Goal: Task Accomplishment & Management: Complete application form

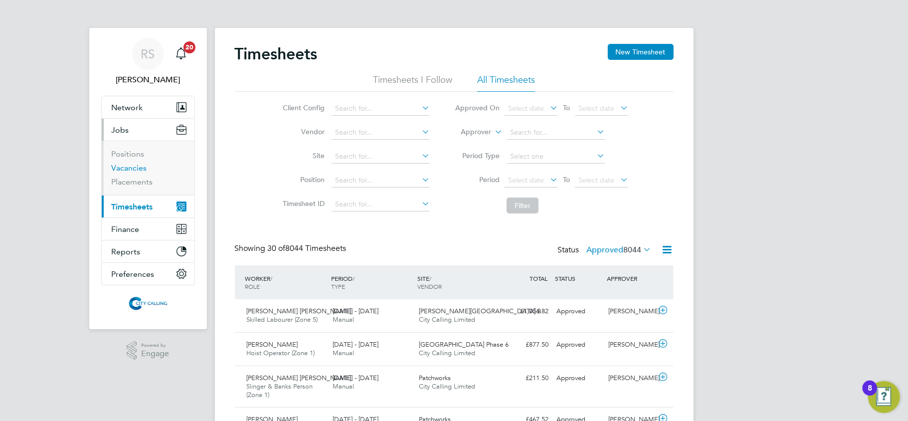
click at [124, 167] on link "Vacancies" at bounding box center [129, 167] width 35 height 9
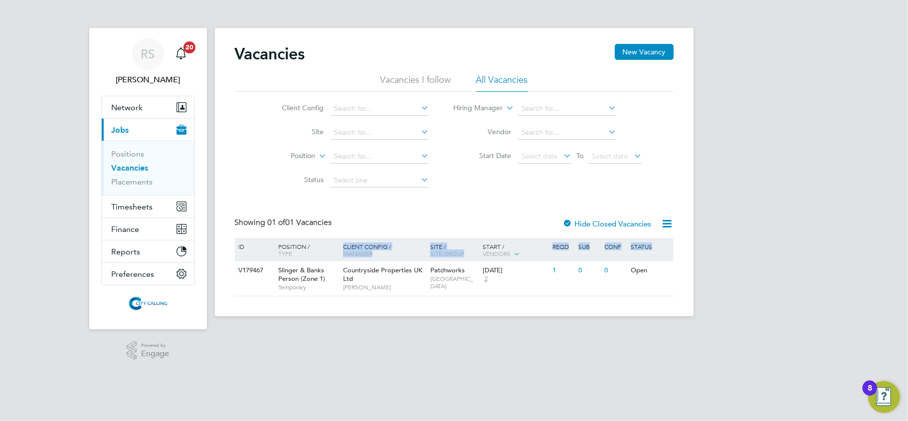
drag, startPoint x: 501, startPoint y: 306, endPoint x: 328, endPoint y: 225, distance: 191.0
click at [328, 225] on div "Vacancies New Vacancy Vacancies I follow All Vacancies Client Config Site Posit…" at bounding box center [454, 172] width 479 height 288
click at [394, 282] on div "Countryside Properties UK Ltd Eamon Woods" at bounding box center [384, 278] width 87 height 34
click at [408, 331] on app-footer at bounding box center [454, 324] width 479 height 16
click at [342, 284] on div "Countryside Properties UK Ltd Eamon Woods" at bounding box center [384, 278] width 87 height 34
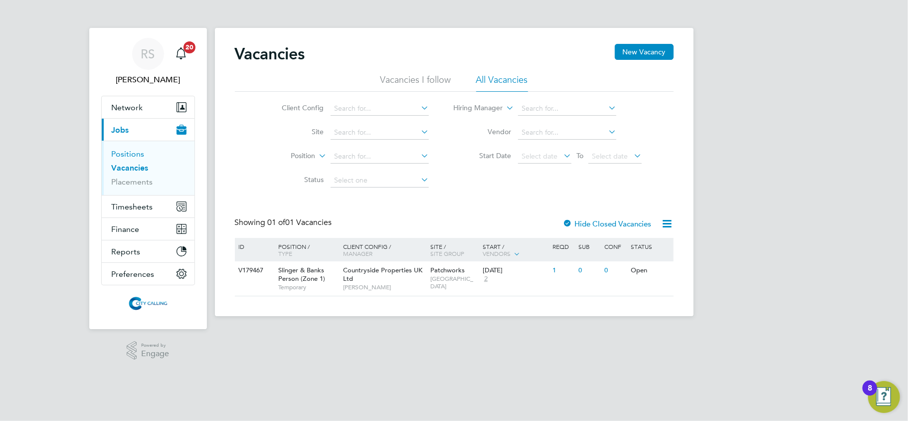
click at [126, 157] on link "Positions" at bounding box center [128, 153] width 33 height 9
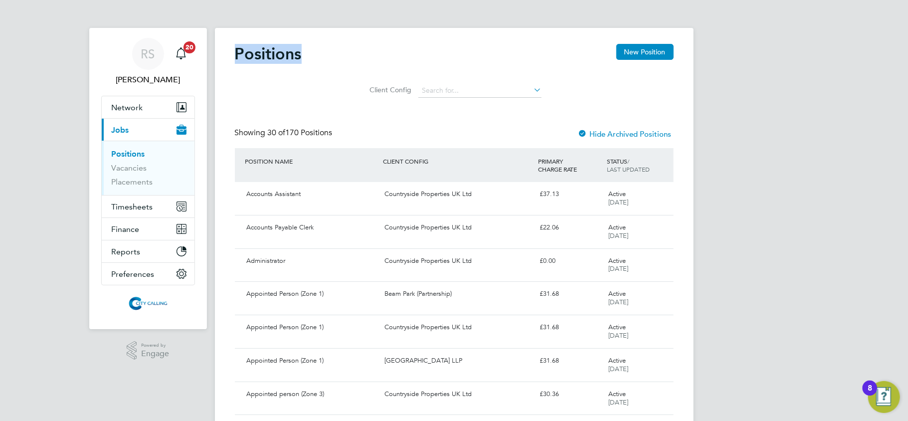
drag, startPoint x: 309, startPoint y: 49, endPoint x: 239, endPoint y: 53, distance: 69.9
click at [239, 53] on div "Positions New Position" at bounding box center [454, 59] width 439 height 30
click at [126, 204] on span "Timesheets" at bounding box center [132, 206] width 41 height 9
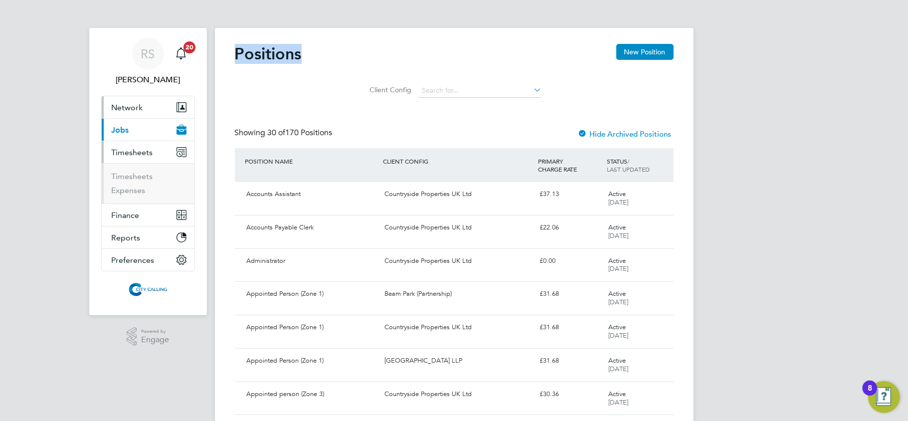
click at [132, 111] on span "Network" at bounding box center [127, 107] width 31 height 9
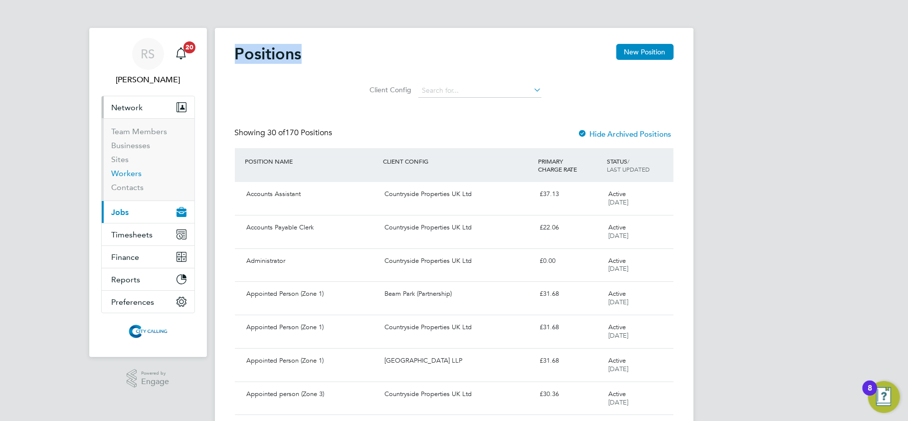
click at [129, 174] on link "Workers" at bounding box center [127, 173] width 30 height 9
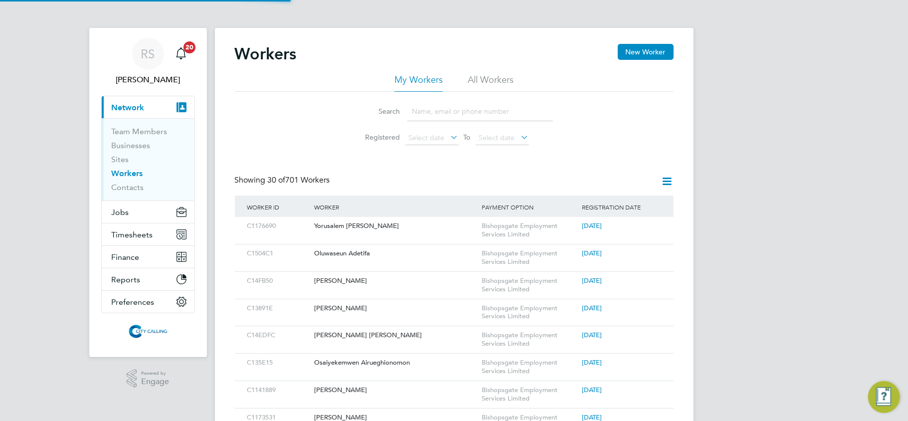
click at [425, 114] on input at bounding box center [480, 111] width 146 height 19
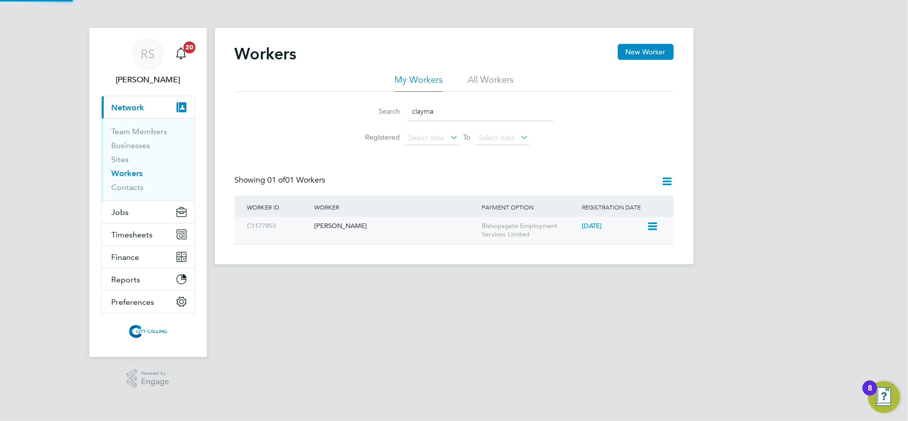
type input "clayma"
click at [386, 230] on div "[PERSON_NAME]" at bounding box center [396, 226] width 168 height 18
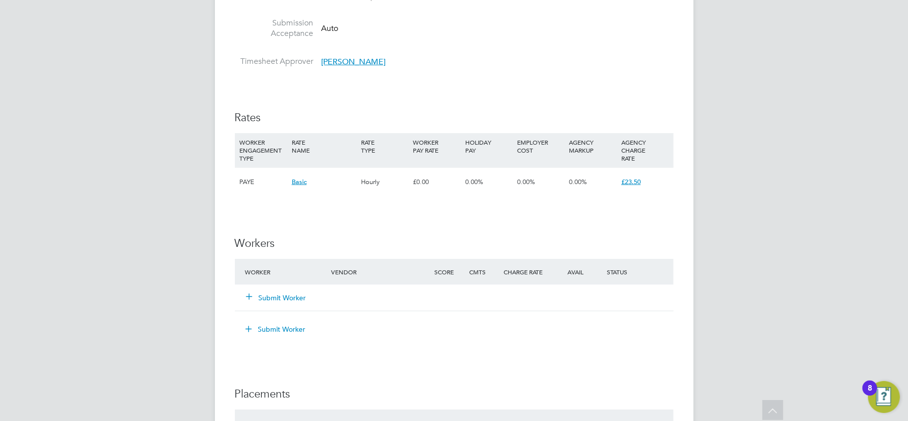
click at [272, 297] on button "Submit Worker" at bounding box center [277, 298] width 60 height 10
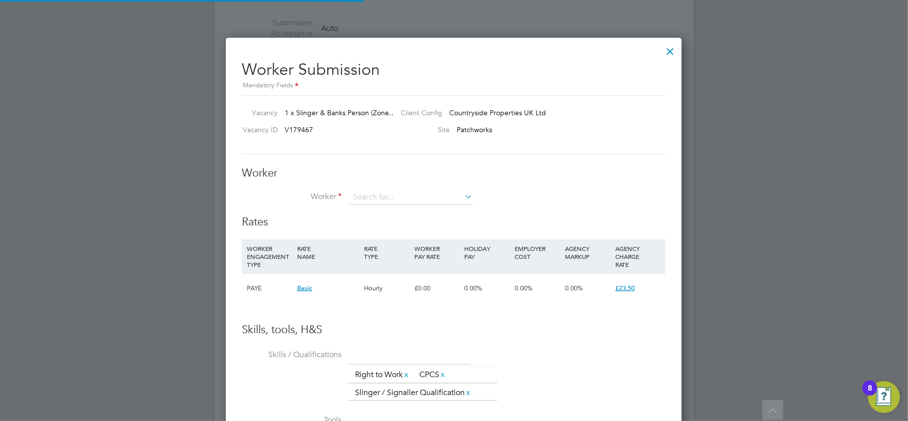
scroll to position [623, 457]
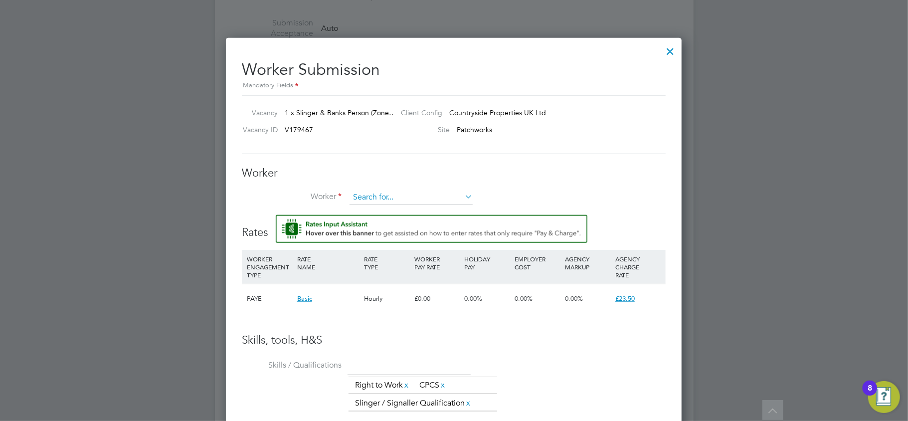
click at [390, 190] on div "Worker Worker Worker Engagement Type" at bounding box center [454, 190] width 424 height 49
click at [388, 195] on input at bounding box center [411, 197] width 123 height 15
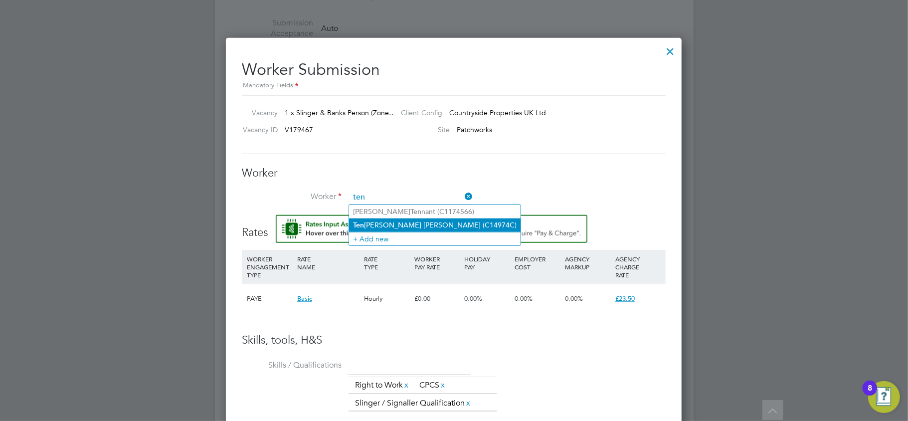
click at [385, 227] on li "Ten zin Tsering Stephen Massiah (C14974C)" at bounding box center [435, 224] width 172 height 13
type input "Tenzin Tsering Stephen Massiah (C14974C)"
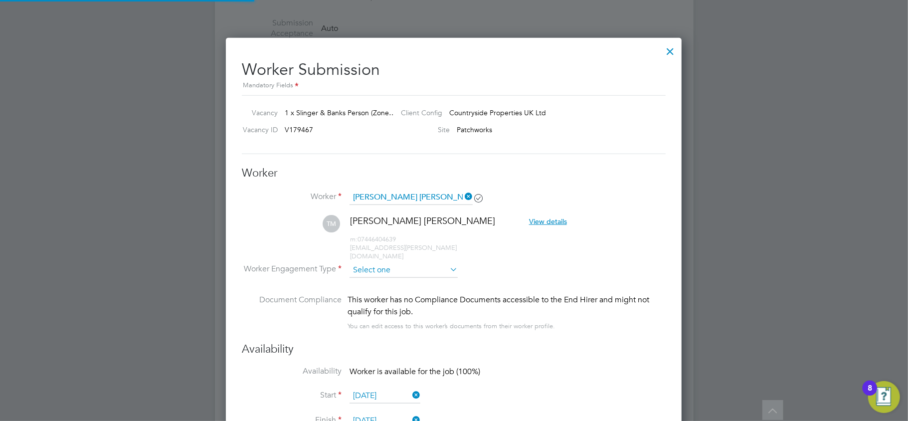
scroll to position [854, 457]
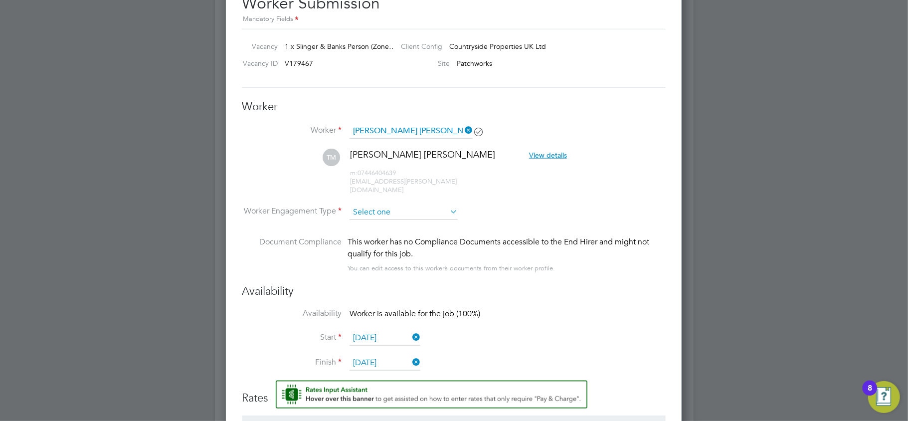
click at [366, 205] on input at bounding box center [404, 212] width 108 height 15
click at [373, 216] on li "Contract" at bounding box center [403, 216] width 109 height 13
type input "Contract"
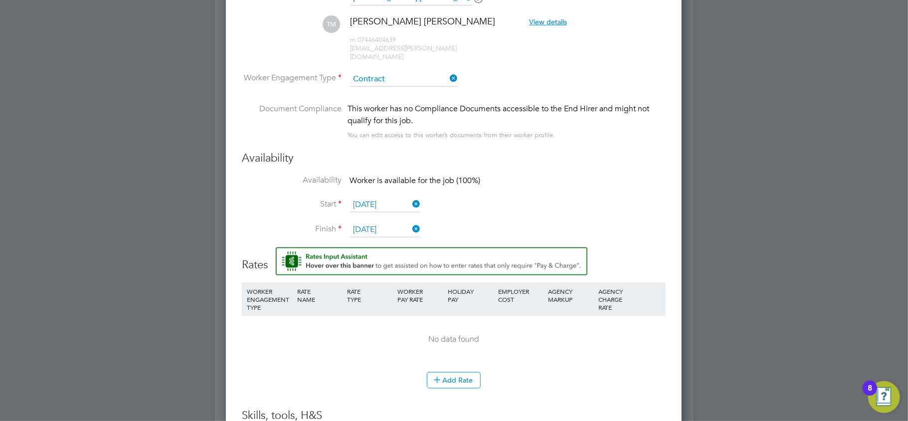
click at [448, 71] on icon at bounding box center [448, 78] width 0 height 14
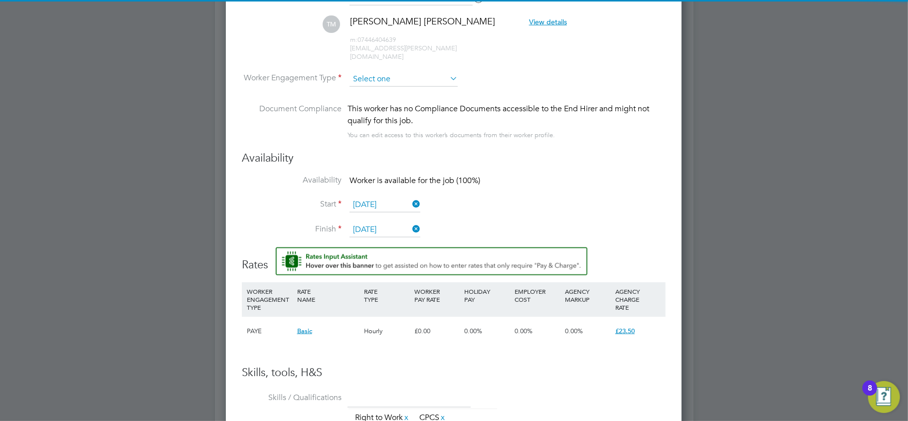
click at [405, 72] on input at bounding box center [404, 79] width 108 height 15
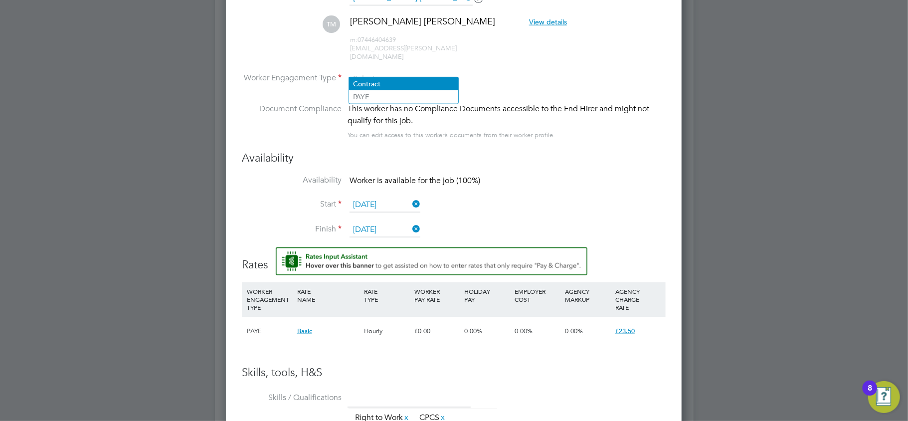
click at [400, 82] on li "Contract" at bounding box center [403, 83] width 109 height 13
type input "Contract"
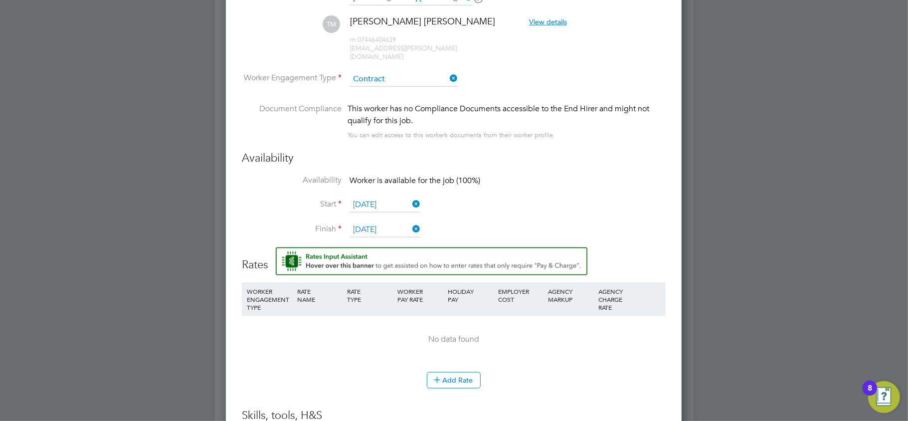
click at [448, 71] on icon at bounding box center [448, 78] width 0 height 14
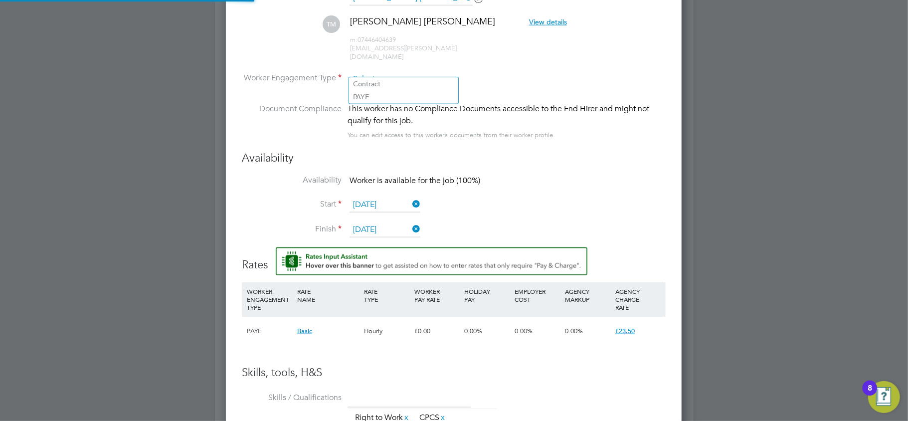
click at [421, 72] on input at bounding box center [404, 79] width 108 height 15
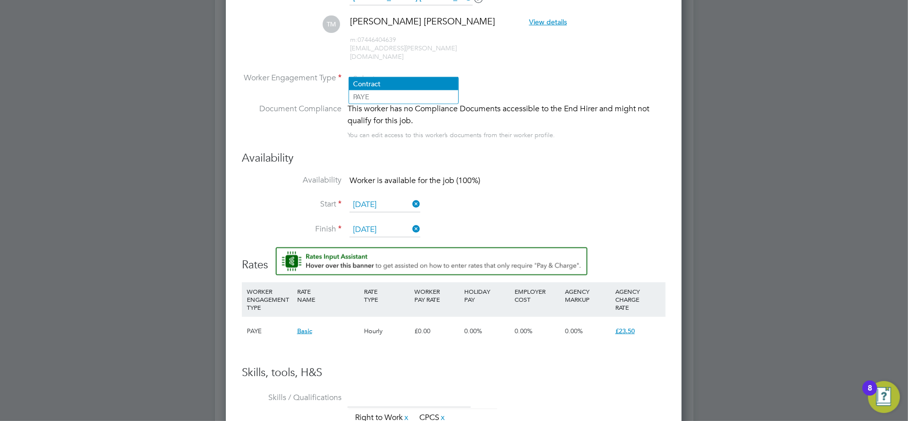
click at [388, 83] on li "Contract" at bounding box center [403, 83] width 109 height 13
type input "Contract"
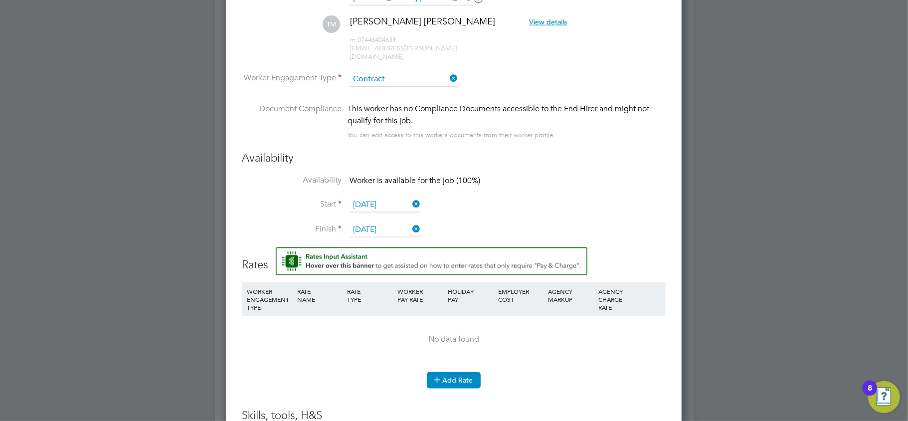
click at [463, 373] on button "Add Rate" at bounding box center [454, 380] width 54 height 16
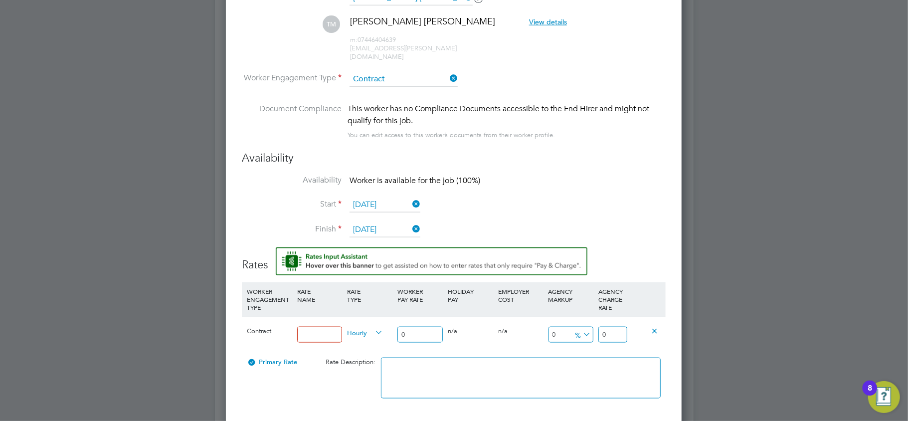
click at [301, 317] on div at bounding box center [320, 335] width 50 height 36
click at [302, 327] on input at bounding box center [319, 335] width 45 height 16
type input "Basic"
click at [410, 327] on input "0" at bounding box center [419, 335] width 45 height 16
drag, startPoint x: 410, startPoint y: 320, endPoint x: 394, endPoint y: 322, distance: 16.5
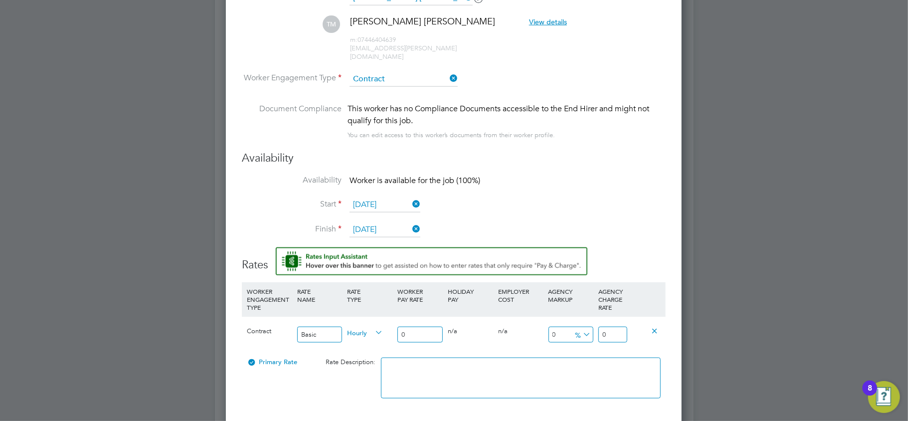
click at [394, 322] on div "Contract Basic Hourly 0 0 n/a 0 n/a 0 0 % 0" at bounding box center [454, 334] width 424 height 37
type input "1"
type input "16"
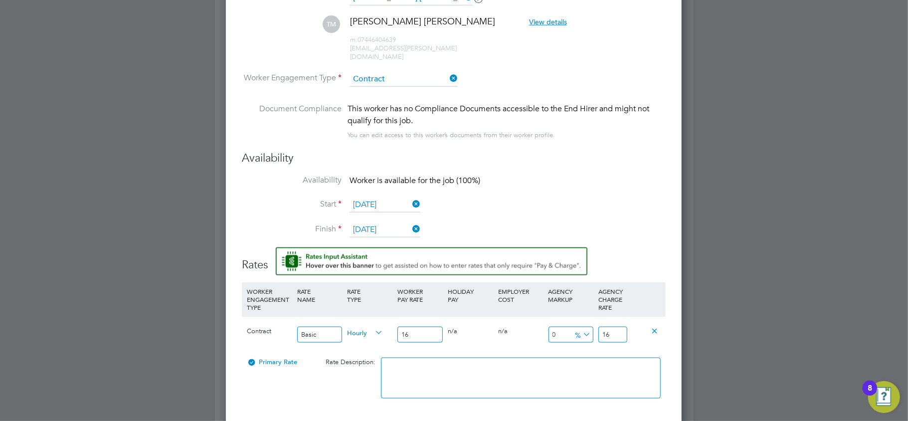
type input "16.4"
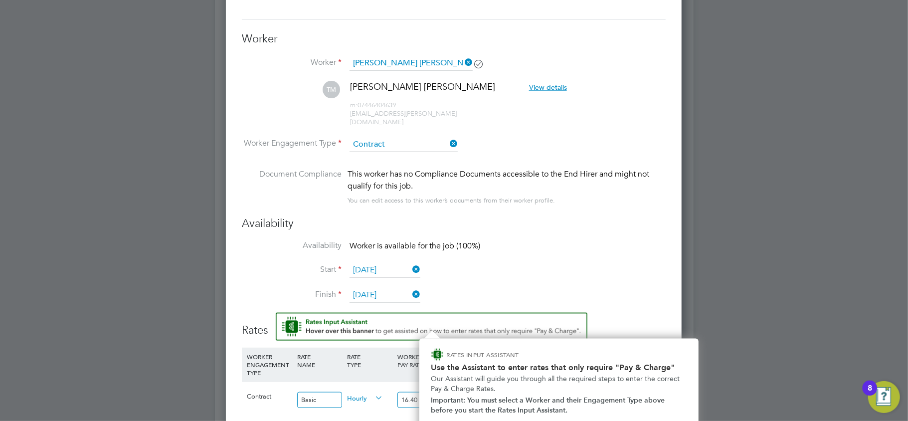
scroll to position [926, 0]
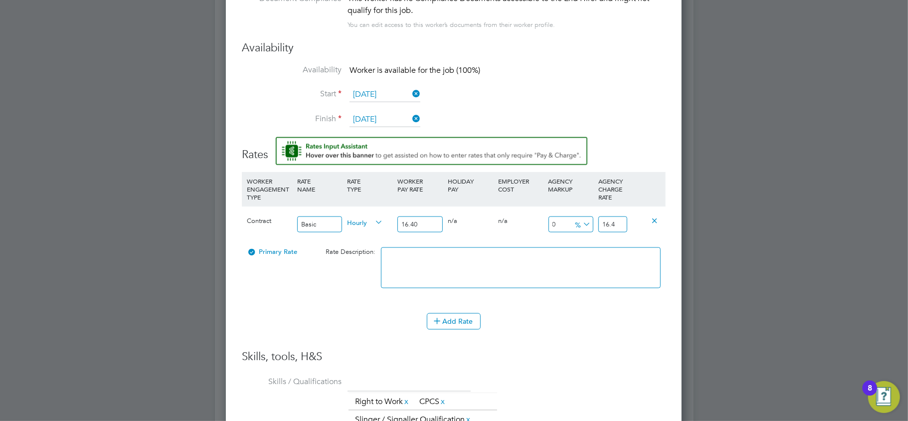
drag, startPoint x: 392, startPoint y: 211, endPoint x: 358, endPoint y: 206, distance: 33.9
click at [358, 206] on div "Contract Basic Hourly 16.40 0 n/a 0 n/a 0 0 % 16.4" at bounding box center [454, 224] width 424 height 37
type input "2"
type input "21"
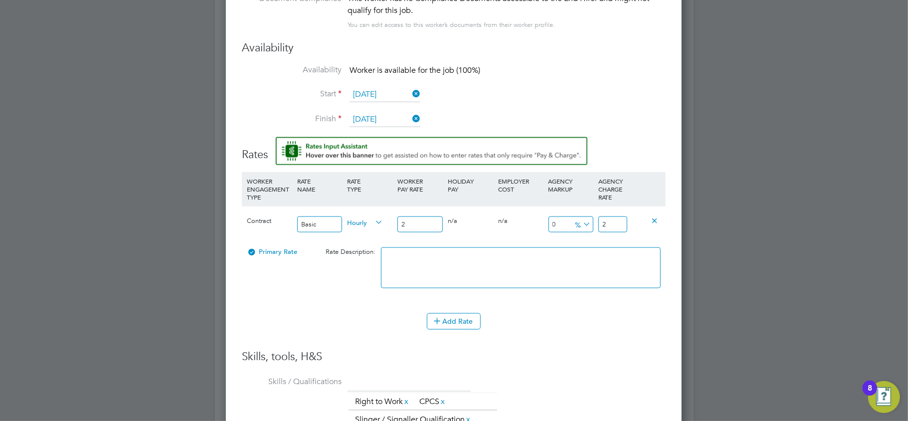
type input "21"
type input "-90.47619047619048"
type input "2"
type input "9.523809523809524"
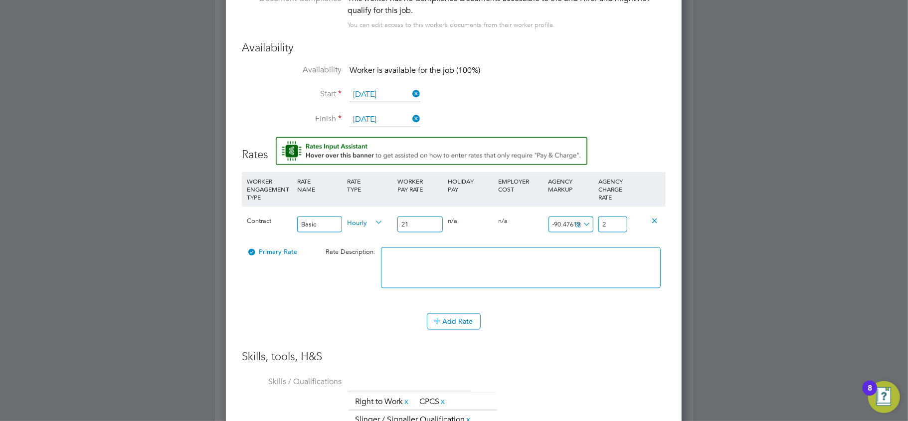
type input "23"
type input "11.904761904761905"
type input "23.50"
click at [556, 350] on h3 "Skills, tools, H&S" at bounding box center [454, 357] width 424 height 14
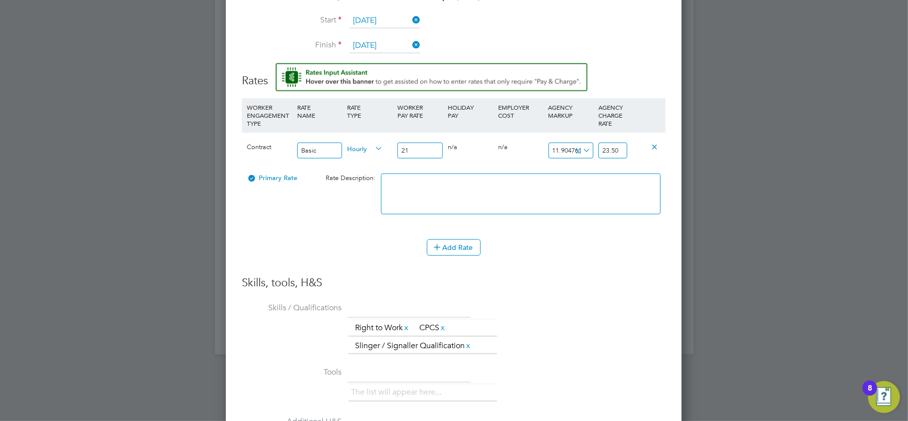
scroll to position [1184, 0]
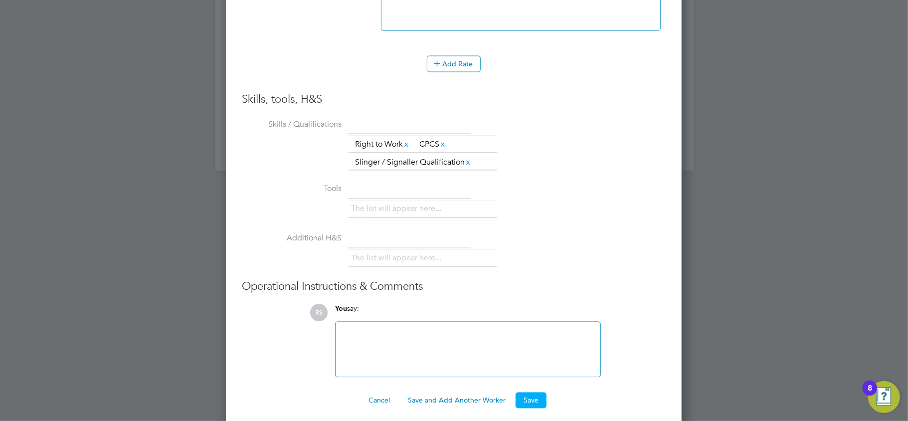
click at [532, 396] on button "Save" at bounding box center [531, 401] width 31 height 16
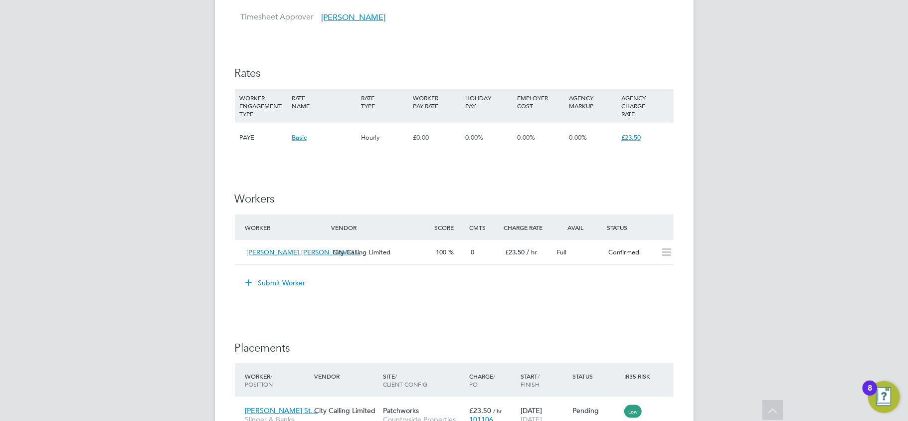
scroll to position [749, 0]
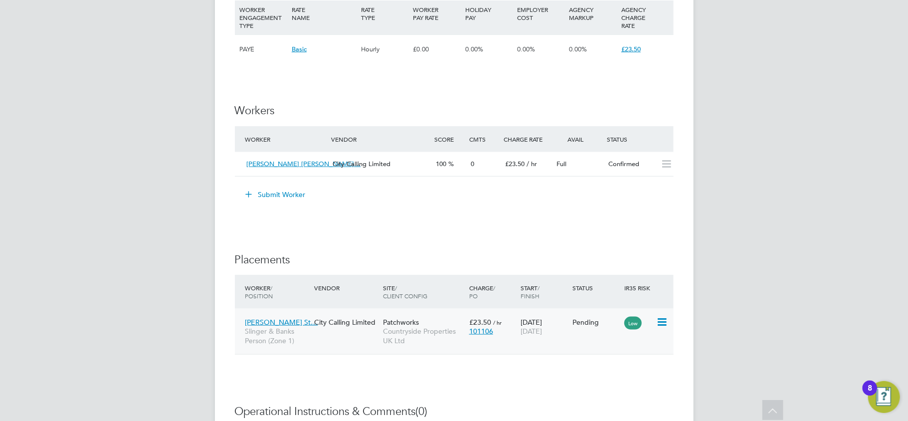
click at [663, 322] on icon at bounding box center [661, 322] width 10 height 12
click at [613, 383] on li "Start" at bounding box center [630, 386] width 71 height 14
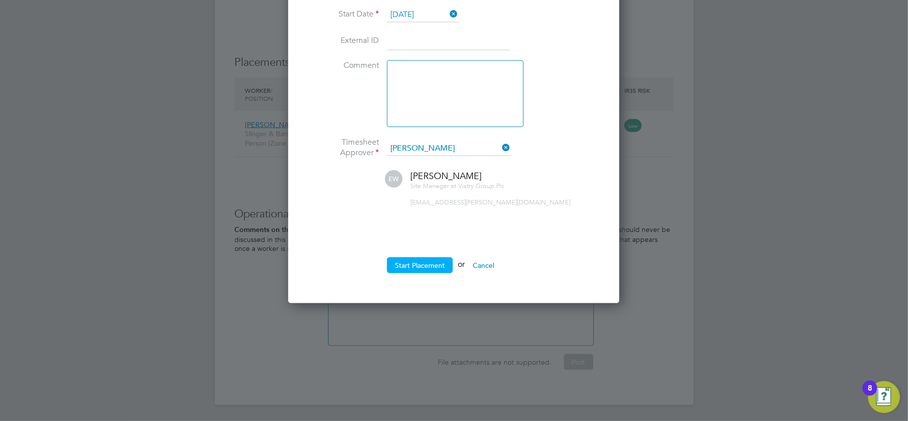
click at [424, 266] on button "Start Placement" at bounding box center [420, 265] width 66 height 16
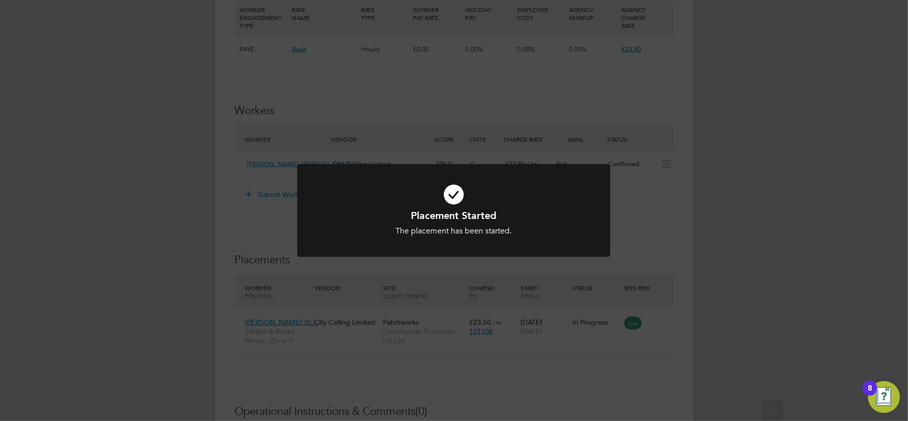
click at [697, 234] on div "Placement Started The placement has been started. Cancel Okay" at bounding box center [454, 210] width 908 height 421
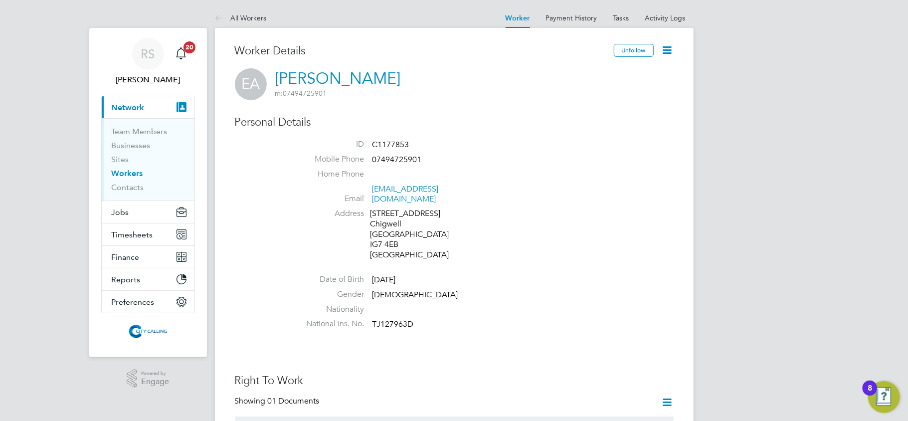
drag, startPoint x: 473, startPoint y: 85, endPoint x: 270, endPoint y: 74, distance: 203.8
click at [270, 74] on div "EA [PERSON_NAME] m: 07494725901" at bounding box center [454, 84] width 439 height 32
copy h2 "[PERSON_NAME] m: 07494725901"
click at [130, 171] on link "Workers" at bounding box center [127, 173] width 31 height 9
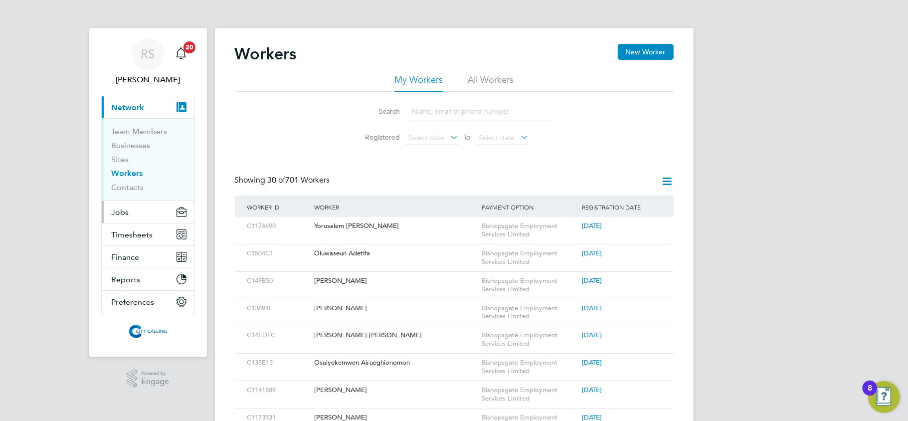
click at [138, 211] on button "Jobs" at bounding box center [148, 212] width 93 height 22
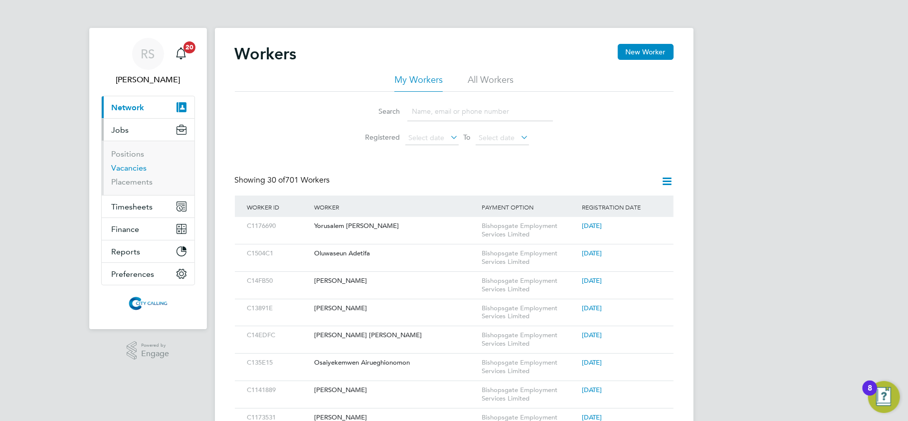
click at [128, 171] on link "Vacancies" at bounding box center [129, 167] width 35 height 9
